Goal: Information Seeking & Learning: Learn about a topic

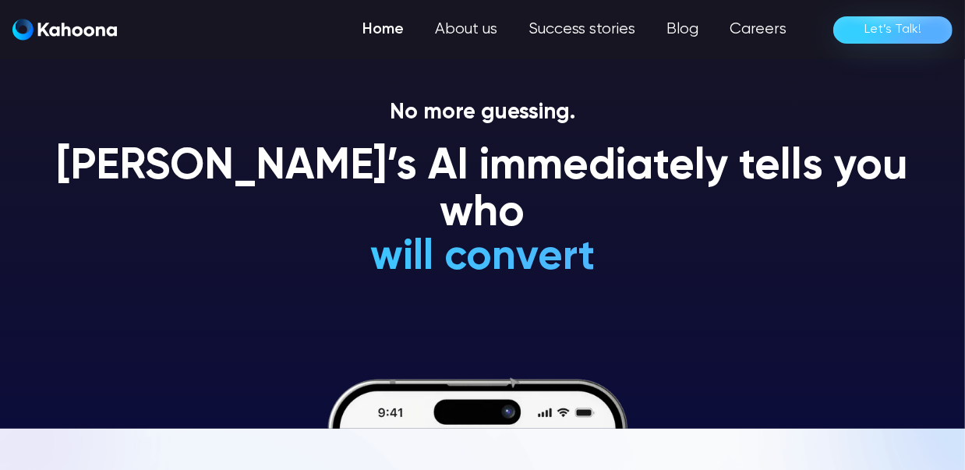
scroll to position [42, 0]
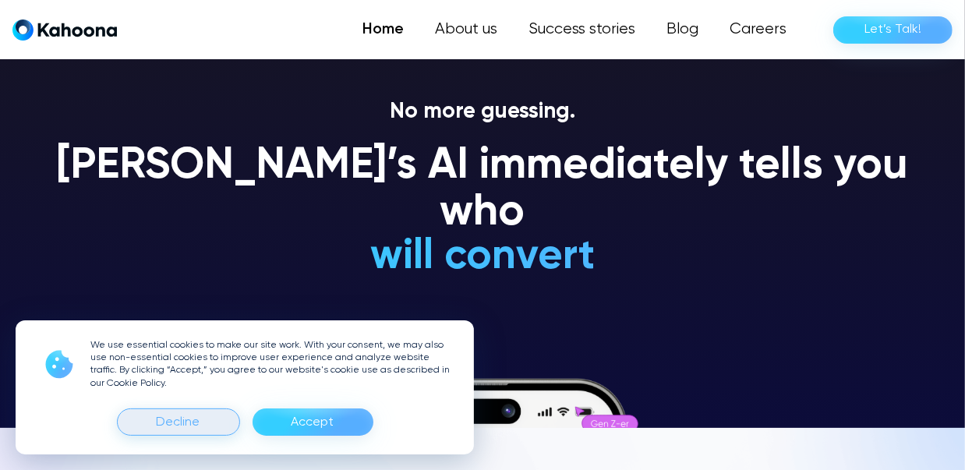
click at [215, 422] on div "Decline" at bounding box center [178, 421] width 123 height 27
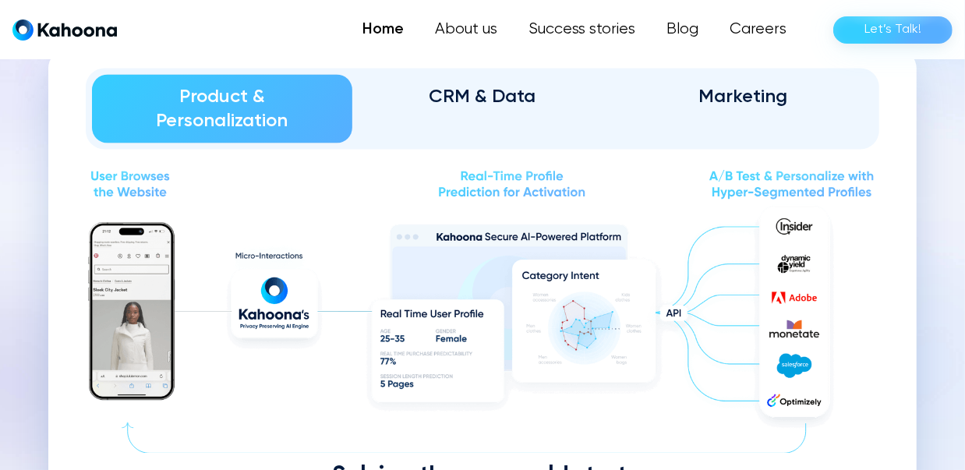
scroll to position [1736, 0]
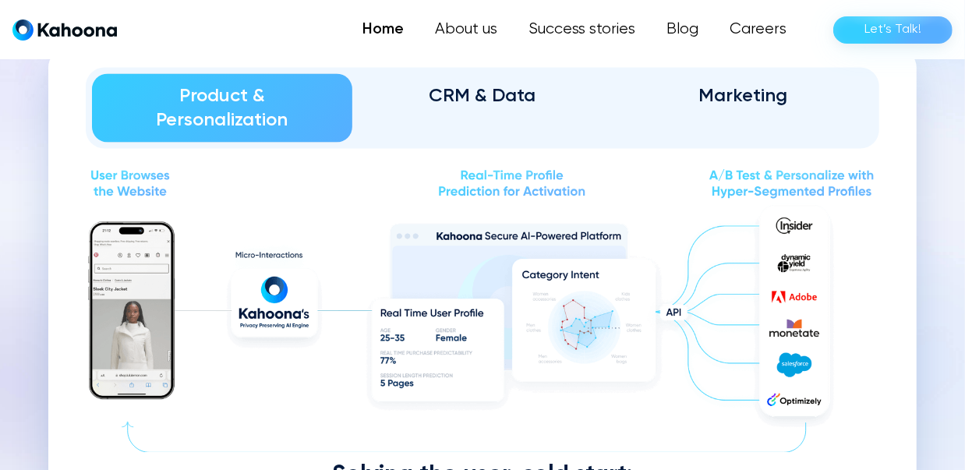
click at [490, 91] on div "CRM & Data" at bounding box center [482, 95] width 217 height 25
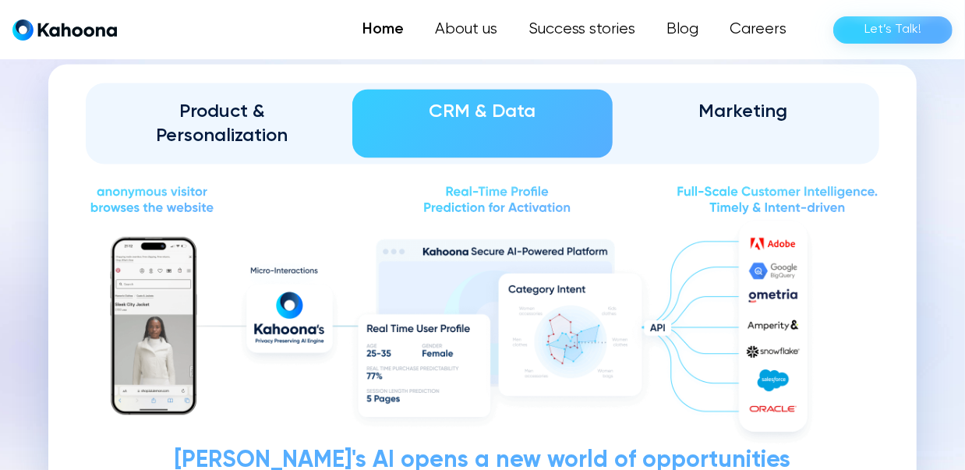
scroll to position [1719, 0]
click at [746, 111] on div "Marketing" at bounding box center [742, 112] width 217 height 25
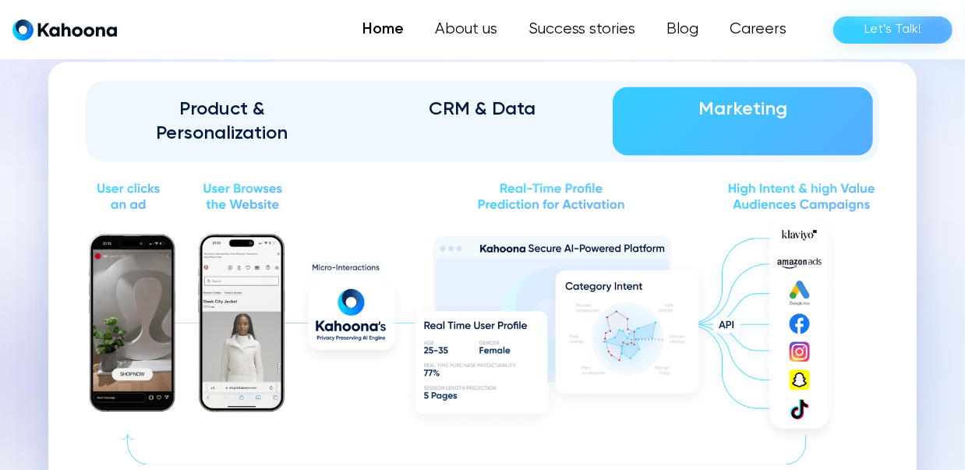
scroll to position [1722, 0]
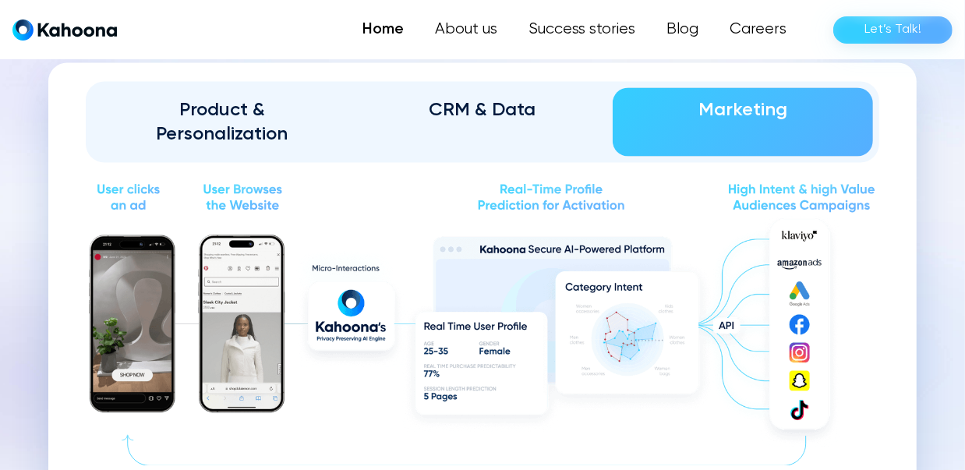
click at [294, 101] on div "Product & Personalization" at bounding box center [222, 122] width 217 height 50
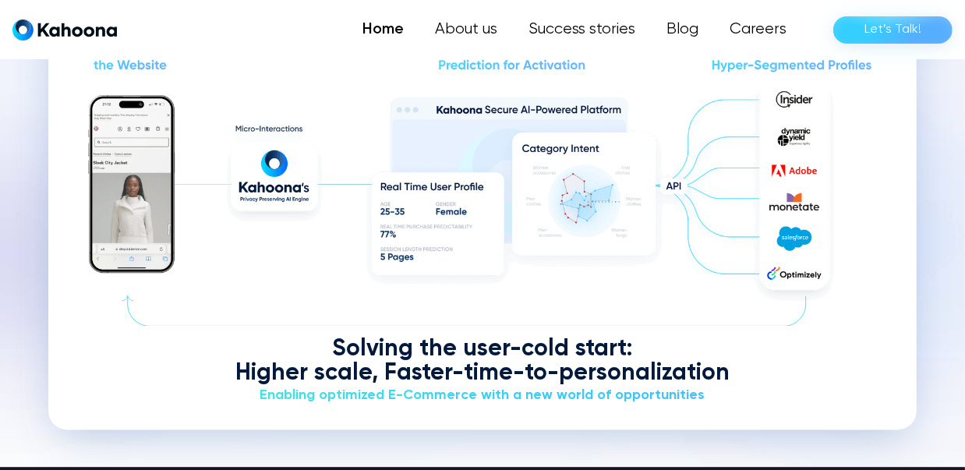
scroll to position [1862, 0]
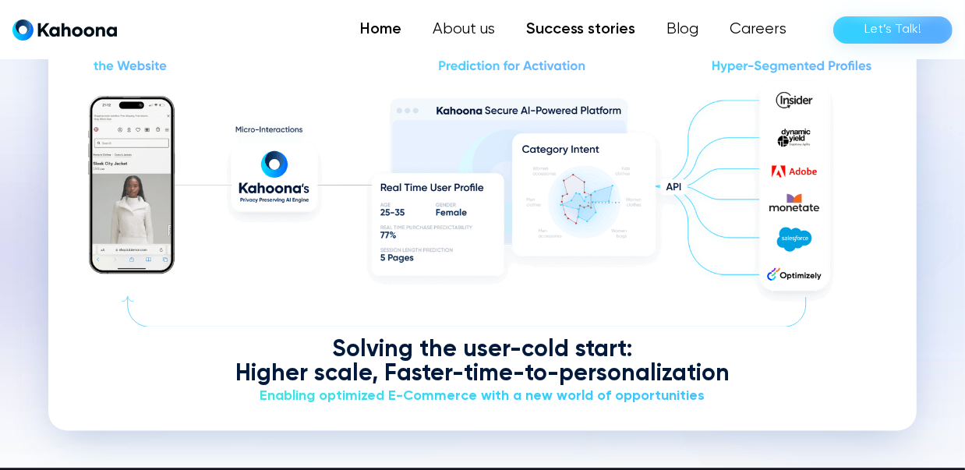
click at [597, 27] on link "Success stories" at bounding box center [581, 29] width 140 height 31
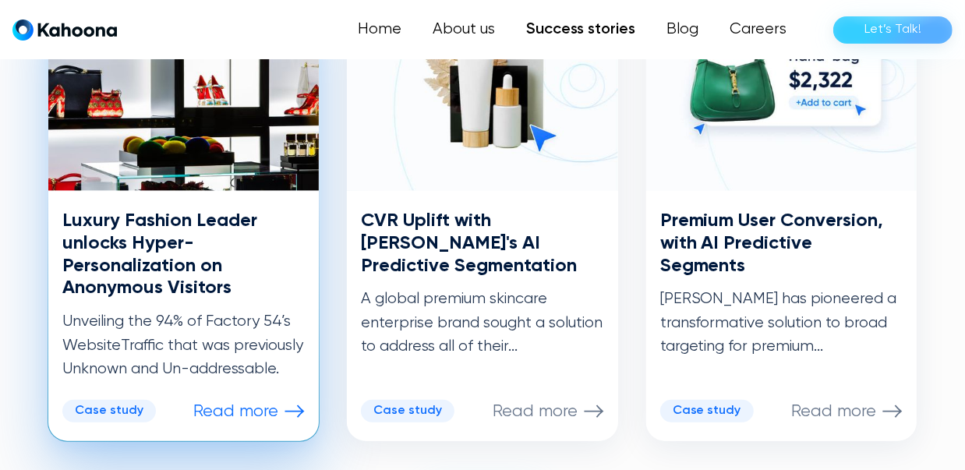
scroll to position [935, 0]
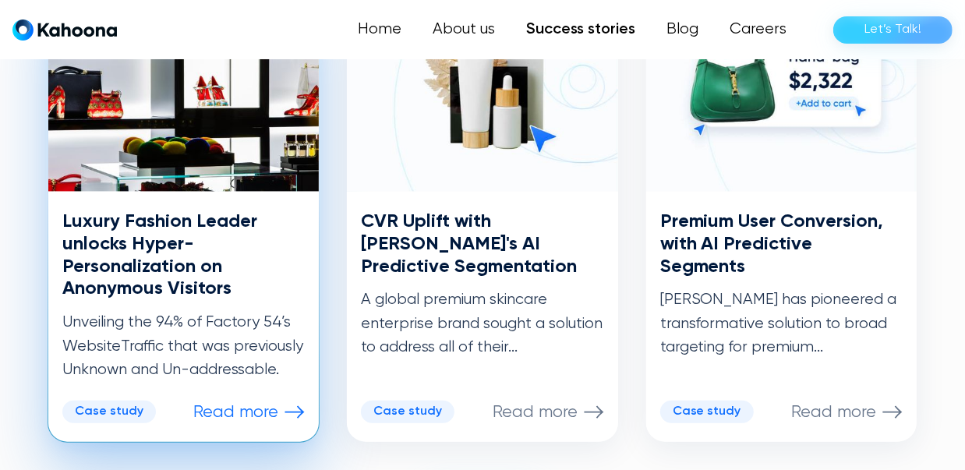
click at [223, 309] on div "Luxury Fashion Leader unlocks Hyper-Personalization on Anonymous Visitors Unvei…" at bounding box center [183, 295] width 242 height 171
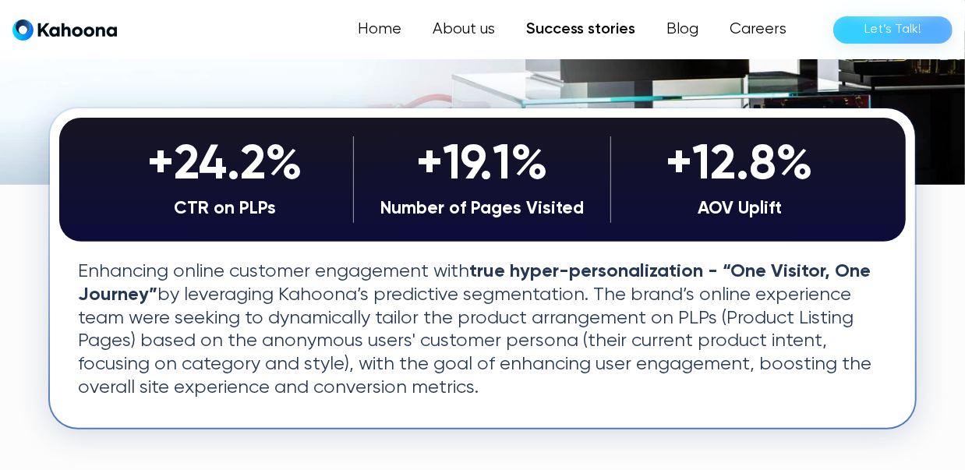
scroll to position [313, 0]
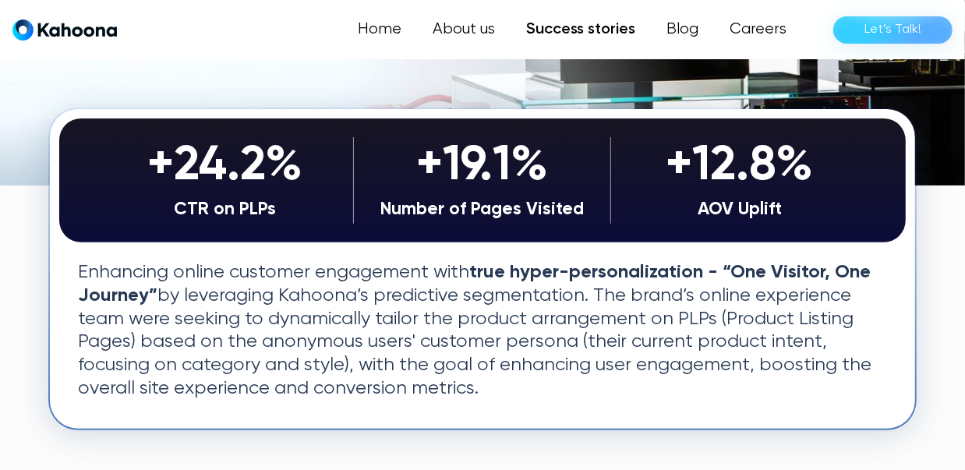
drag, startPoint x: 236, startPoint y: 203, endPoint x: 265, endPoint y: 210, distance: 29.7
drag, startPoint x: 265, startPoint y: 210, endPoint x: 631, endPoint y: 68, distance: 392.4
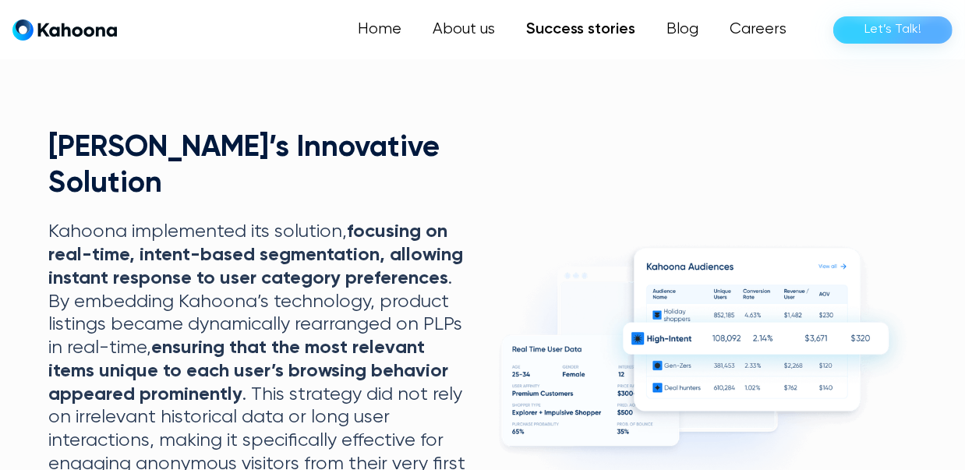
scroll to position [1137, 0]
